Goal: Task Accomplishment & Management: Complete application form

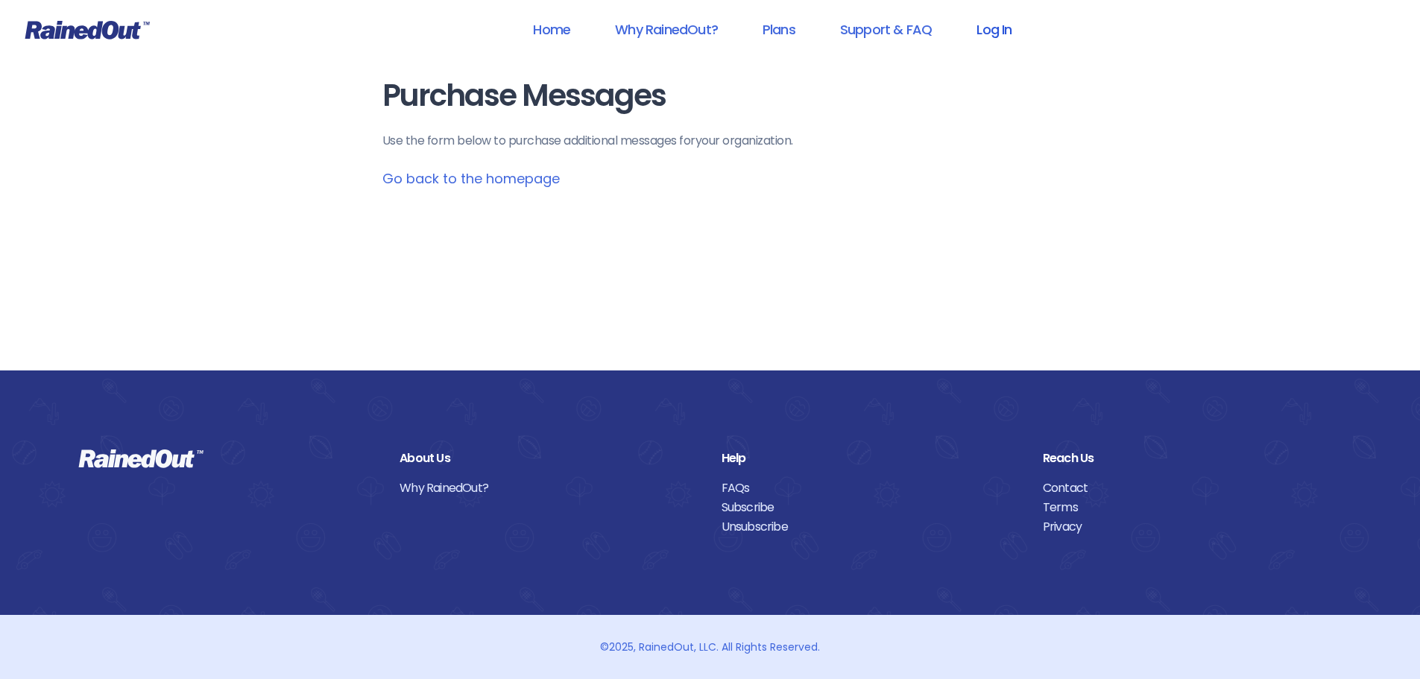
click at [1001, 34] on link "Log In" at bounding box center [994, 30] width 74 height 34
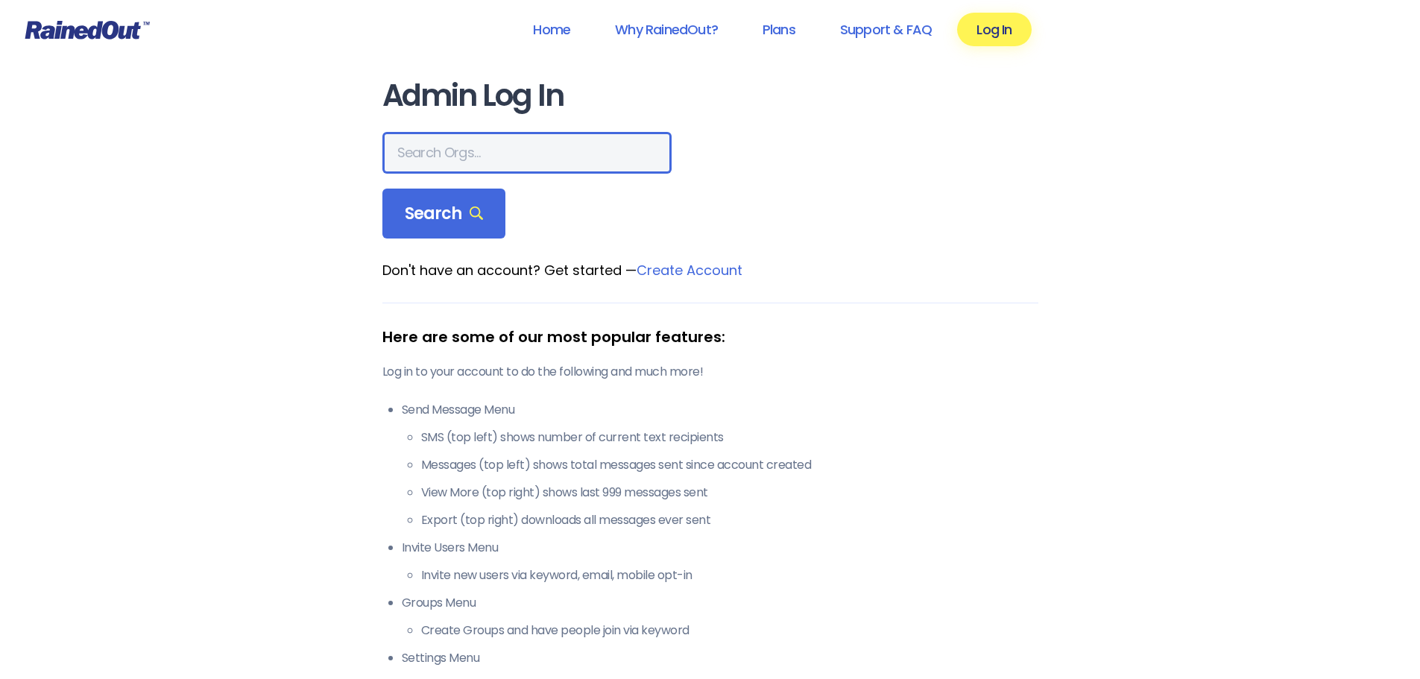
click at [432, 142] on input "text" at bounding box center [526, 153] width 289 height 42
type input "seabrook"
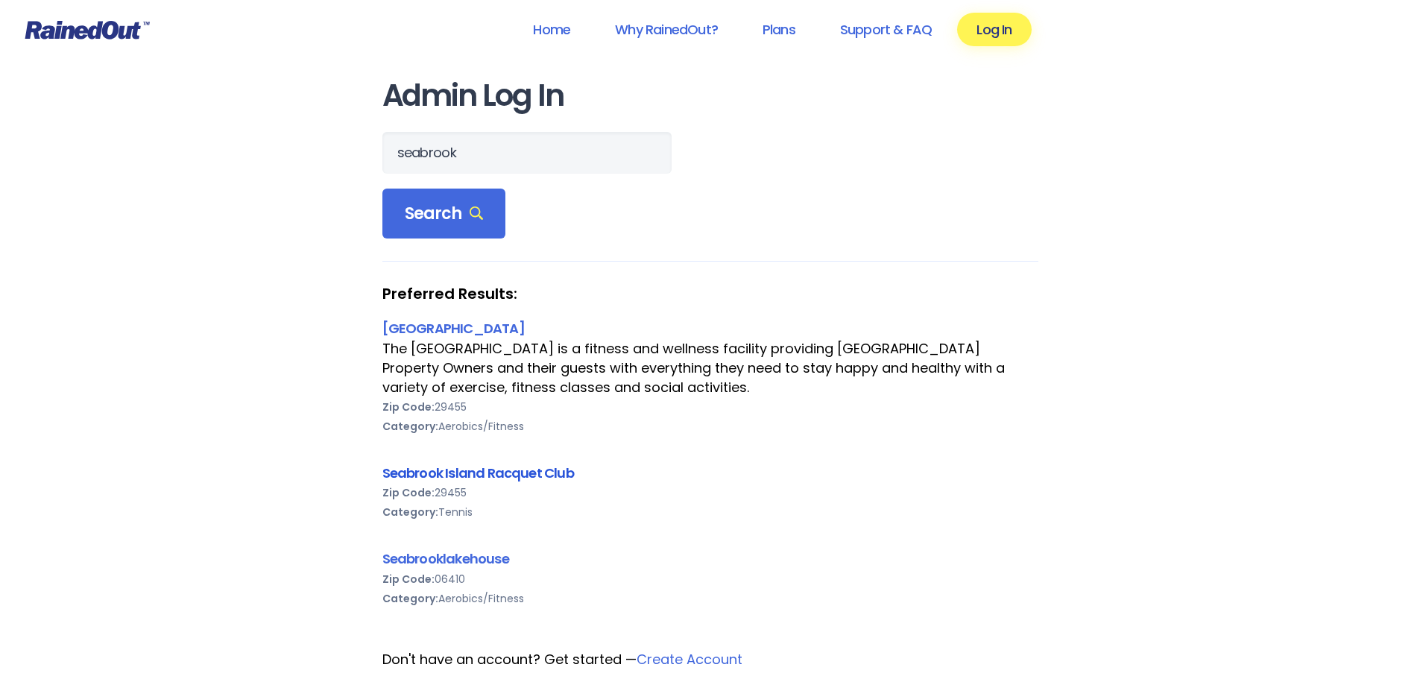
click at [532, 479] on link "Seabrook Island Racquet Club" at bounding box center [478, 473] width 192 height 19
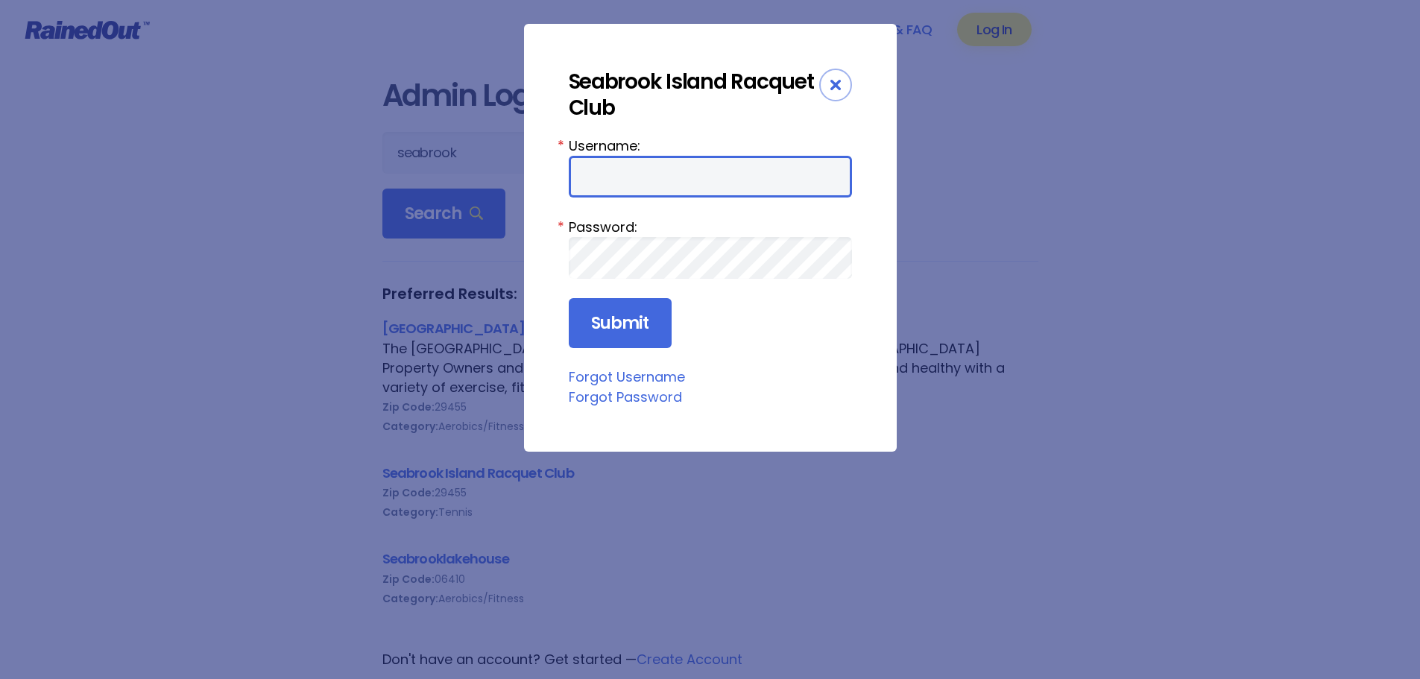
click at [649, 175] on input "Username:" at bounding box center [710, 177] width 283 height 42
type input "racquetclub"
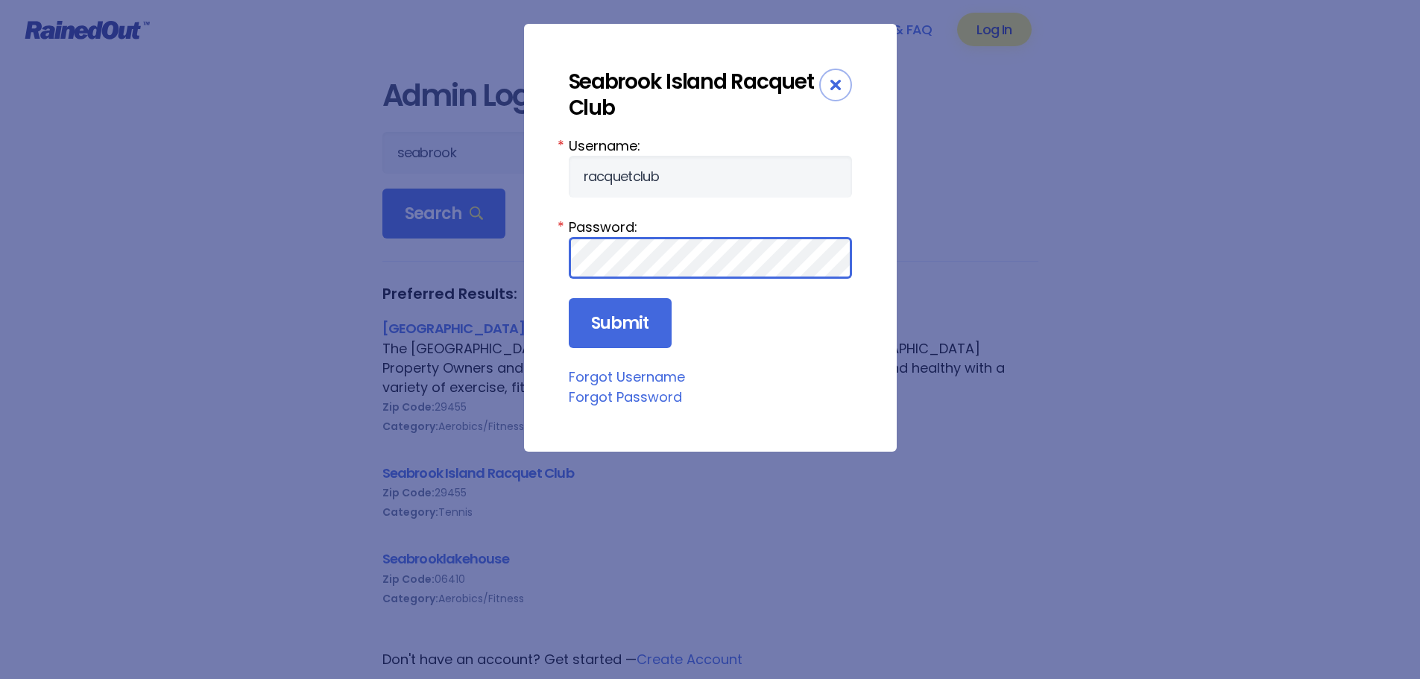
click at [569, 298] on input "Submit" at bounding box center [620, 323] width 103 height 51
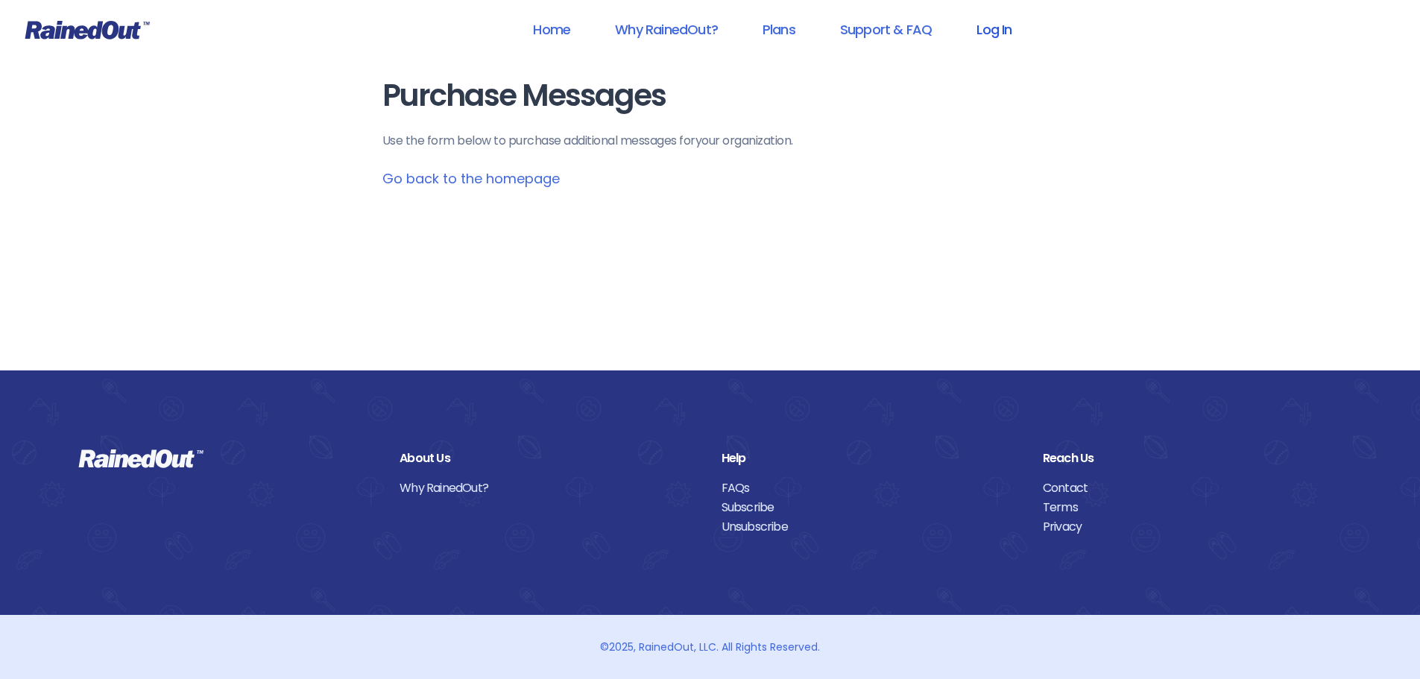
click at [989, 28] on link "Log In" at bounding box center [994, 30] width 74 height 34
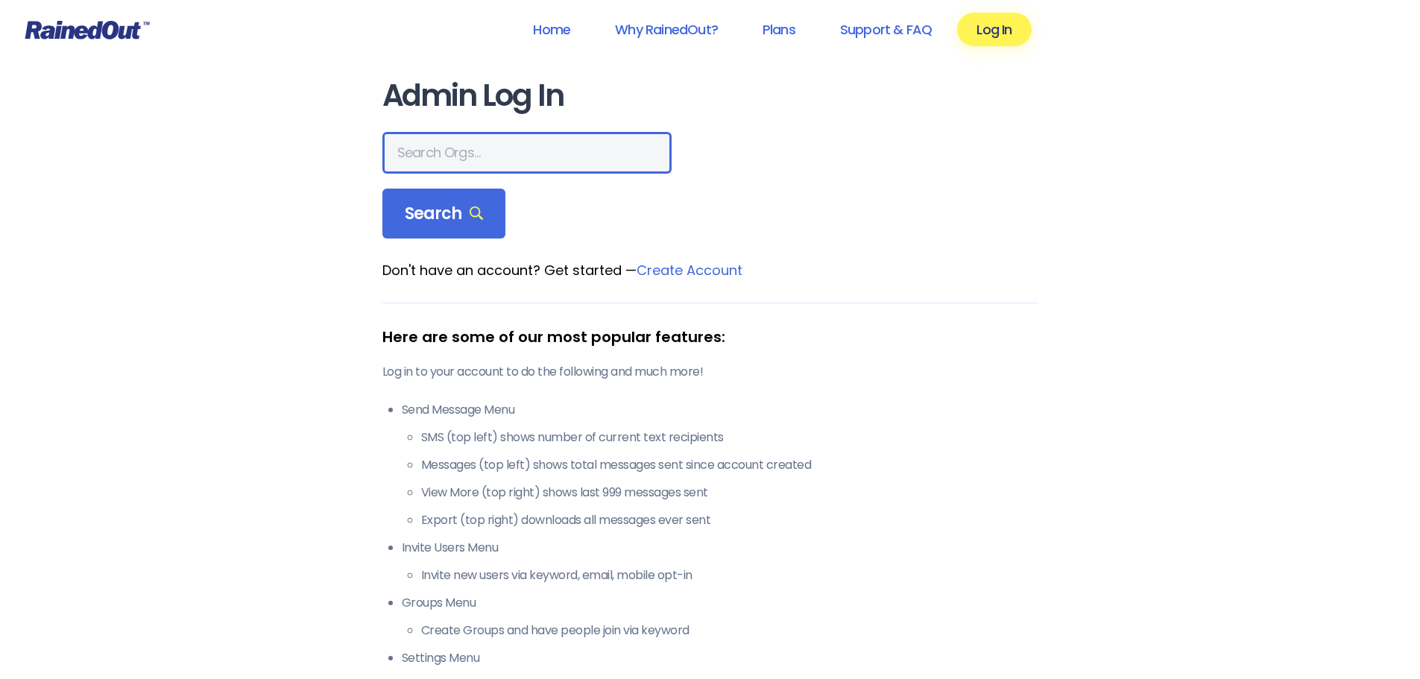
click at [503, 160] on input "text" at bounding box center [526, 153] width 289 height 42
type input "seabrook"
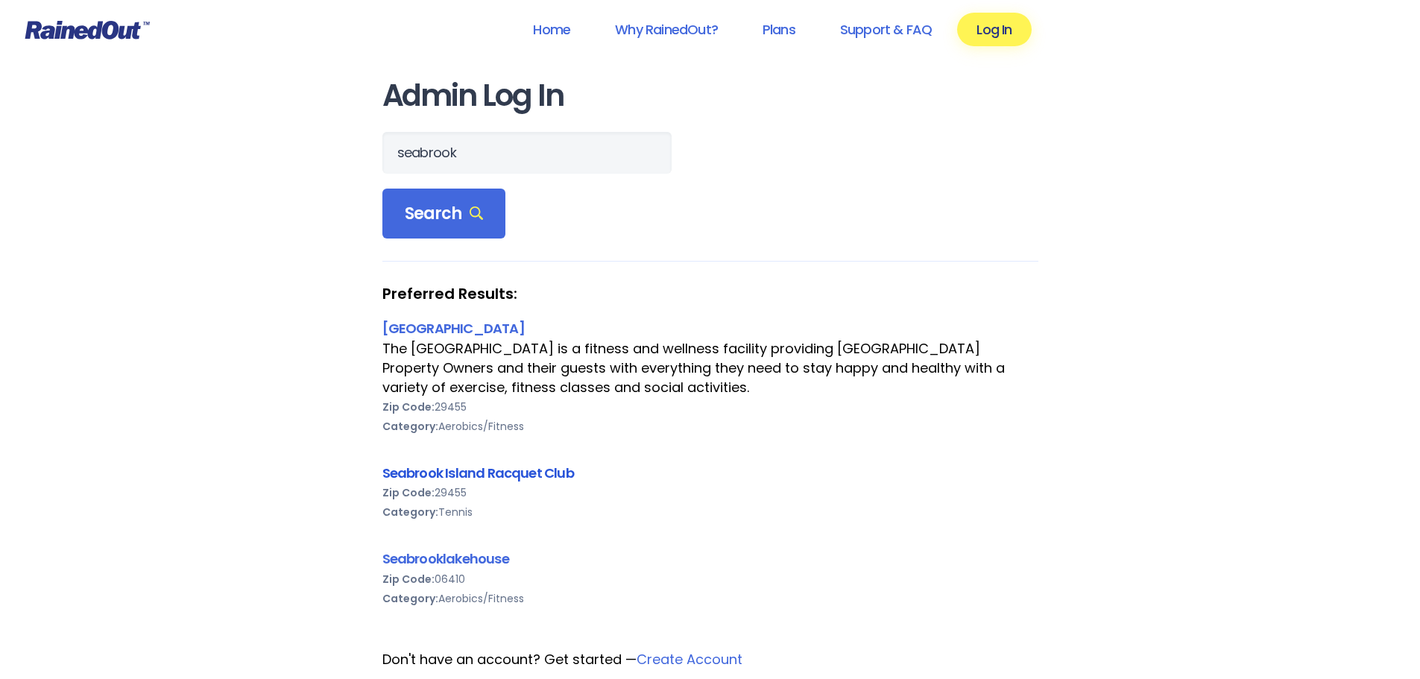
click at [532, 473] on link "Seabrook Island Racquet Club" at bounding box center [478, 473] width 192 height 19
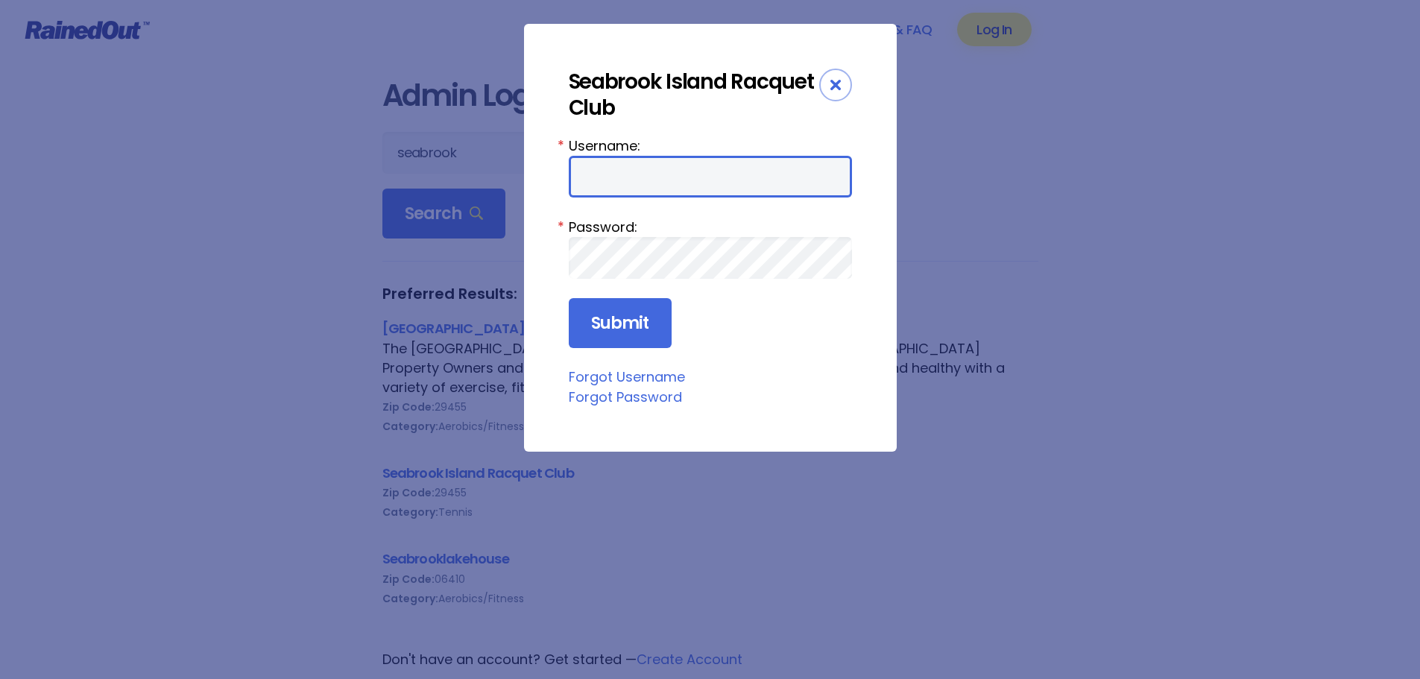
drag, startPoint x: 678, startPoint y: 167, endPoint x: 678, endPoint y: 175, distance: 8.2
click at [678, 167] on input "Username:" at bounding box center [710, 177] width 283 height 42
type input "racquetclub"
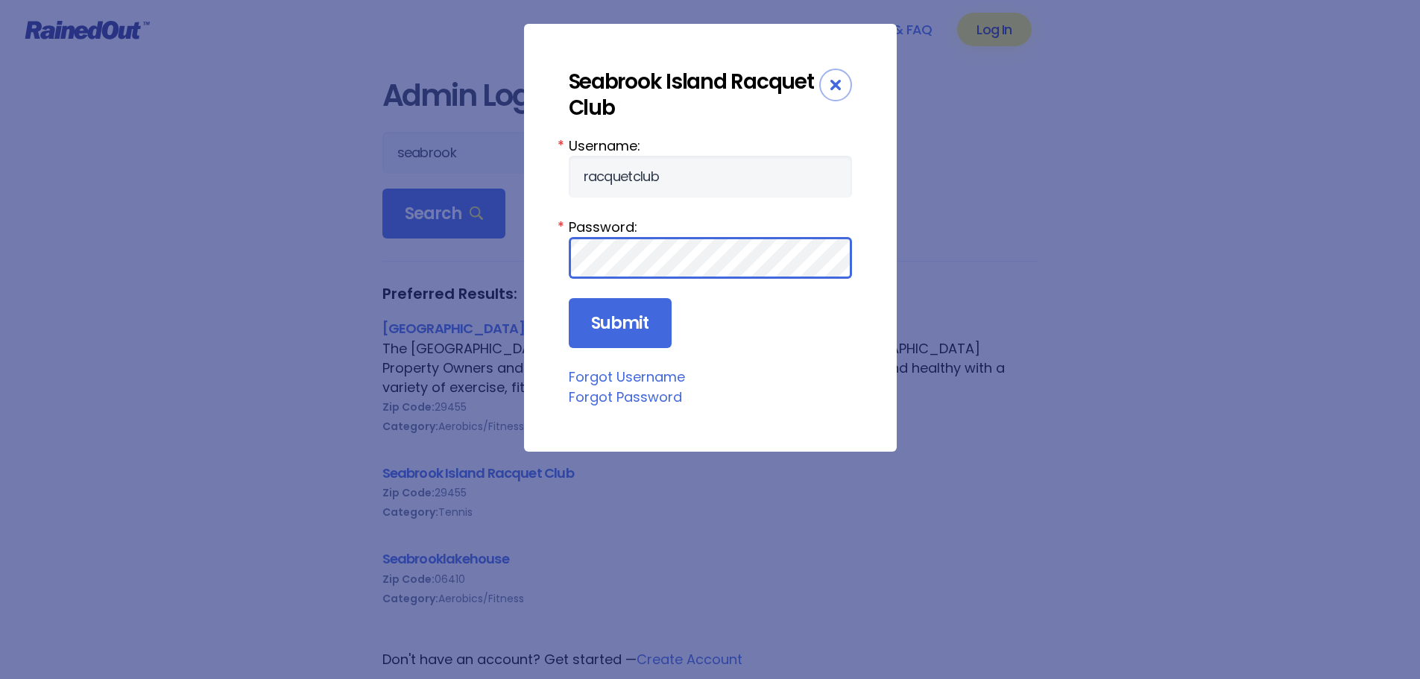
click at [569, 298] on input "Submit" at bounding box center [620, 323] width 103 height 51
